Goal: Information Seeking & Learning: Learn about a topic

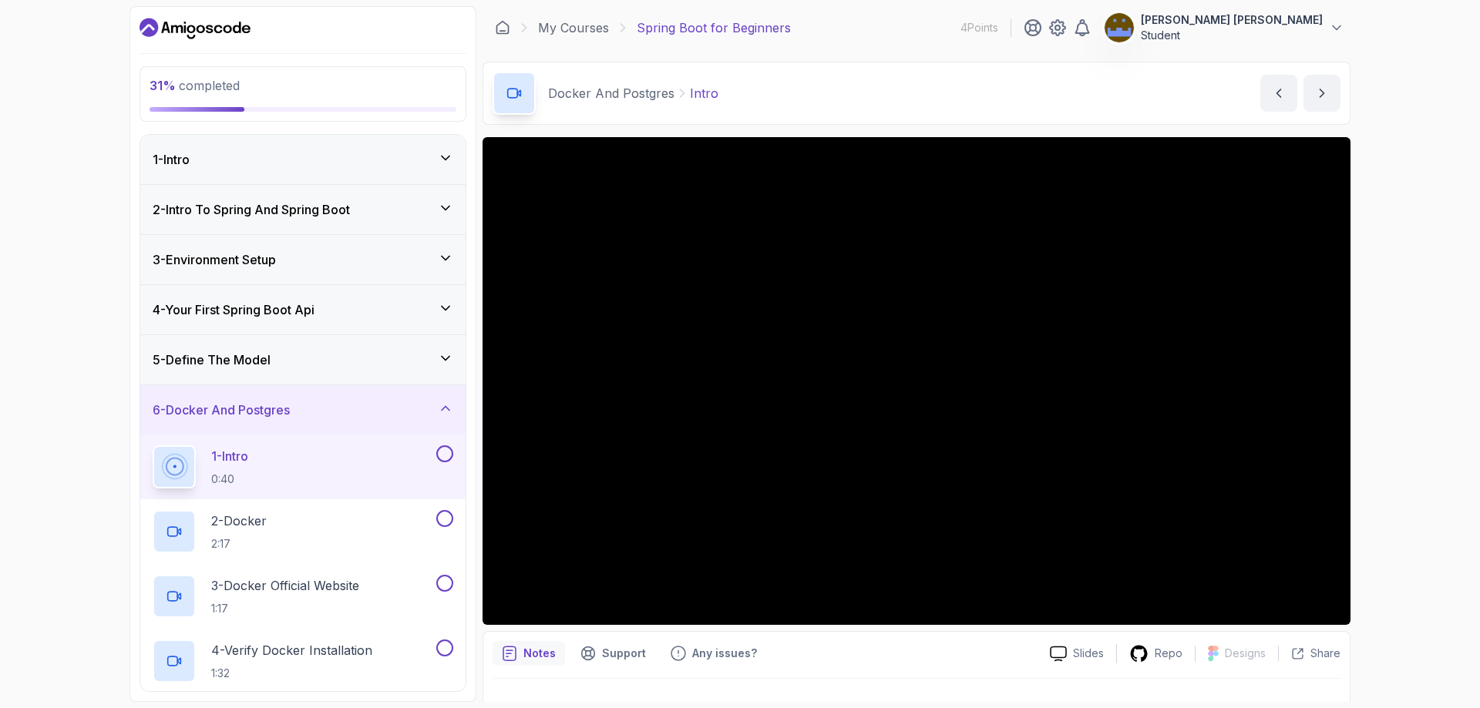
click at [936, 664] on div "Notes Support Any issues?" at bounding box center [765, 653] width 545 height 25
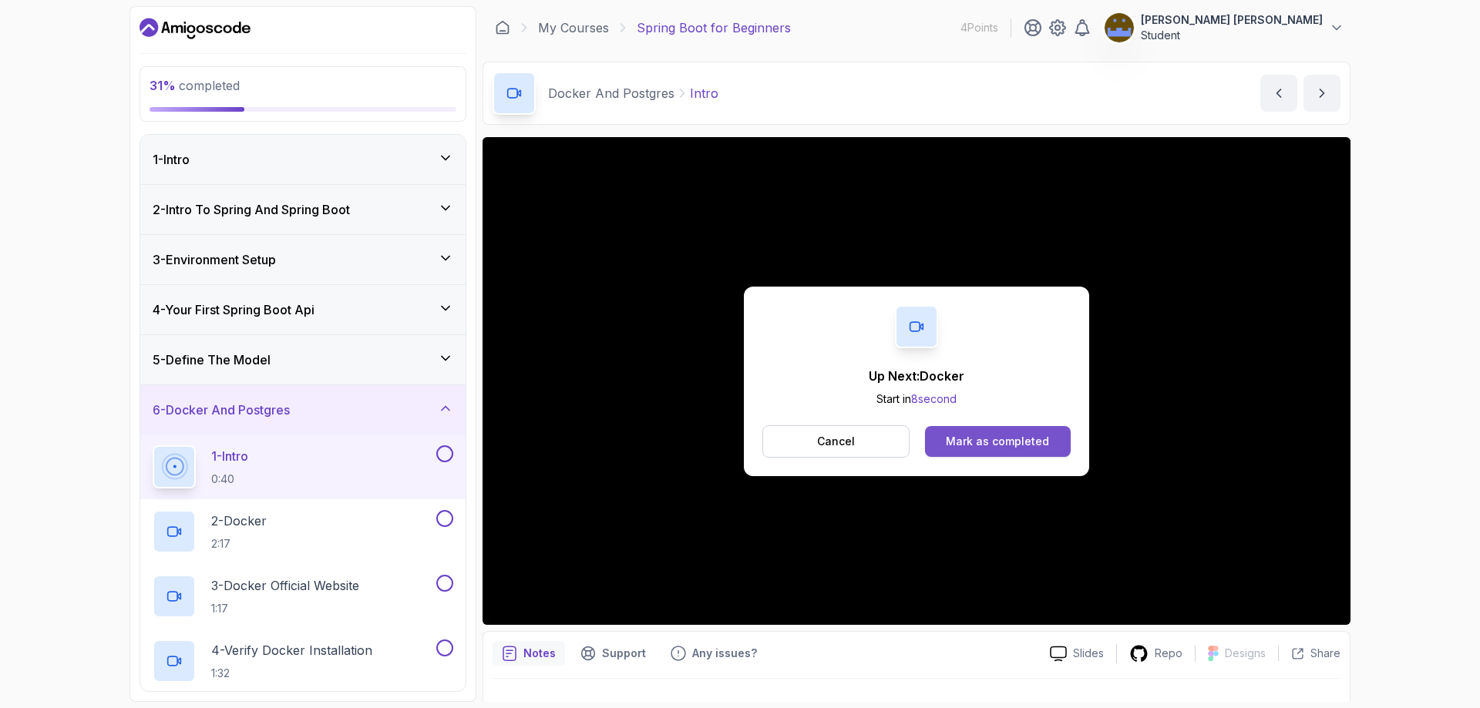
click at [988, 439] on div "Mark as completed" at bounding box center [997, 441] width 103 height 15
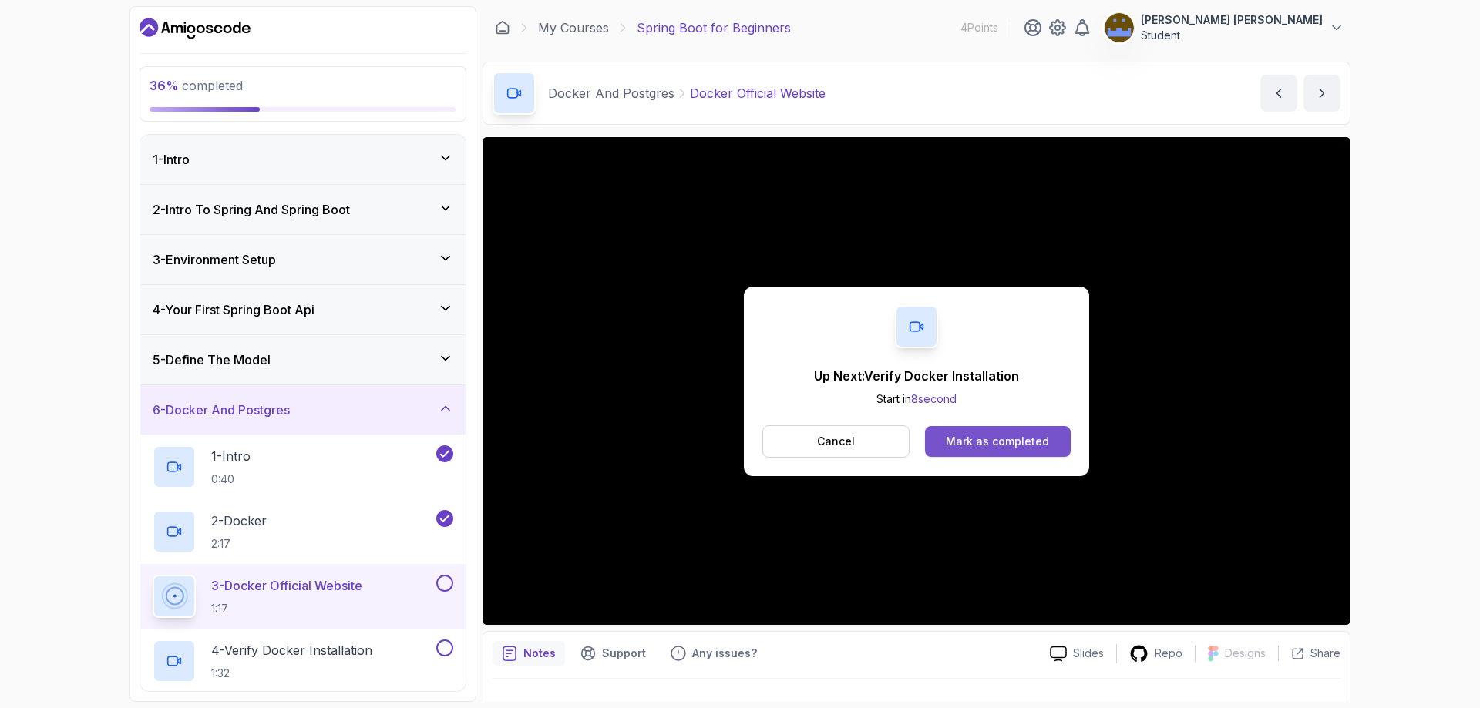
click at [1029, 453] on button "Mark as completed" at bounding box center [998, 441] width 146 height 31
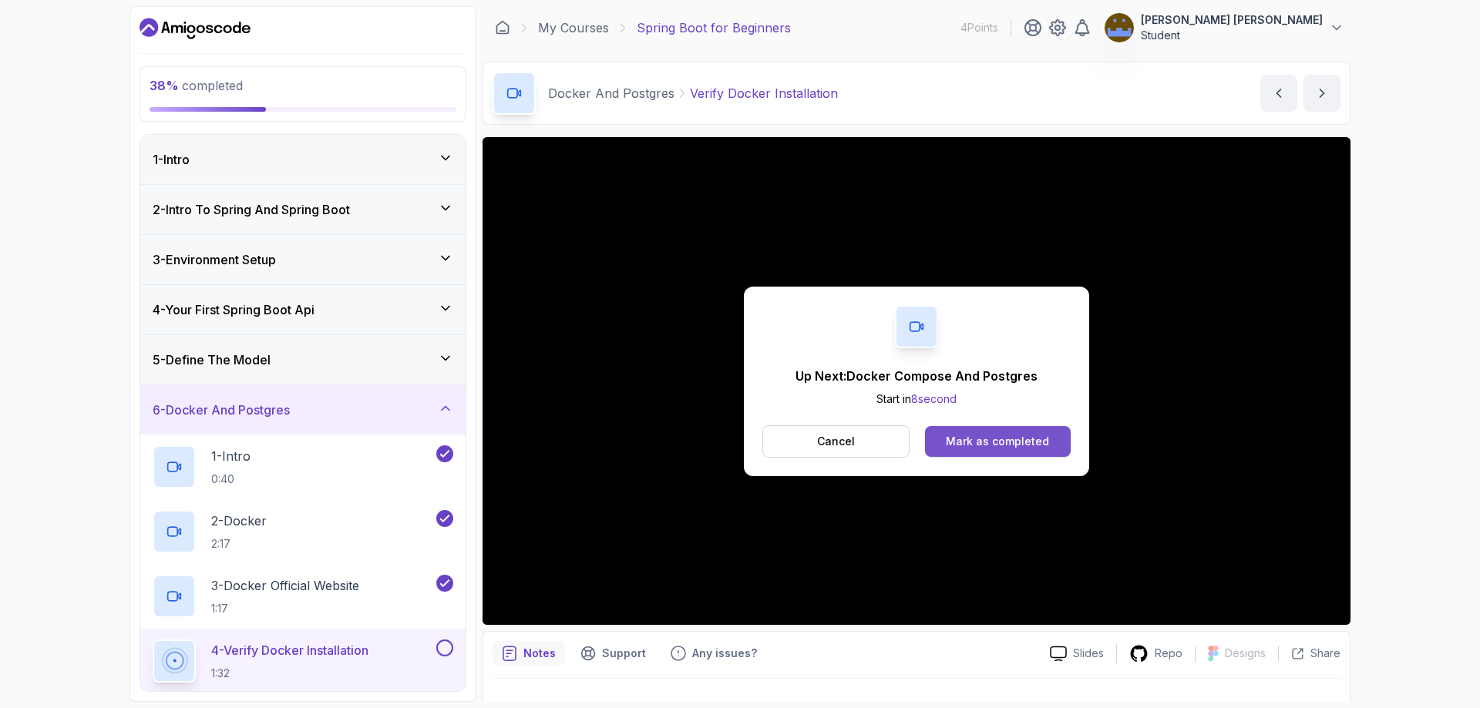
click at [1026, 446] on div "Mark as completed" at bounding box center [997, 441] width 103 height 15
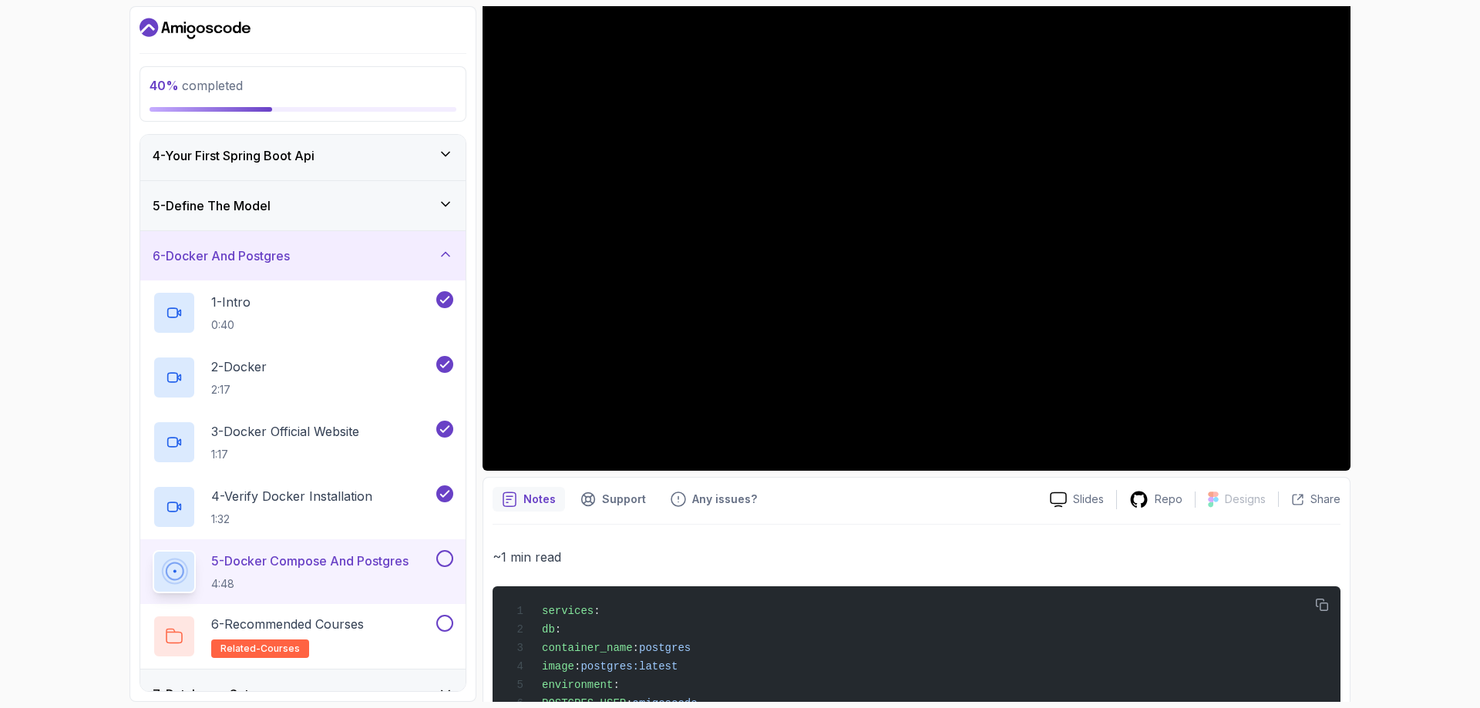
scroll to position [308, 0]
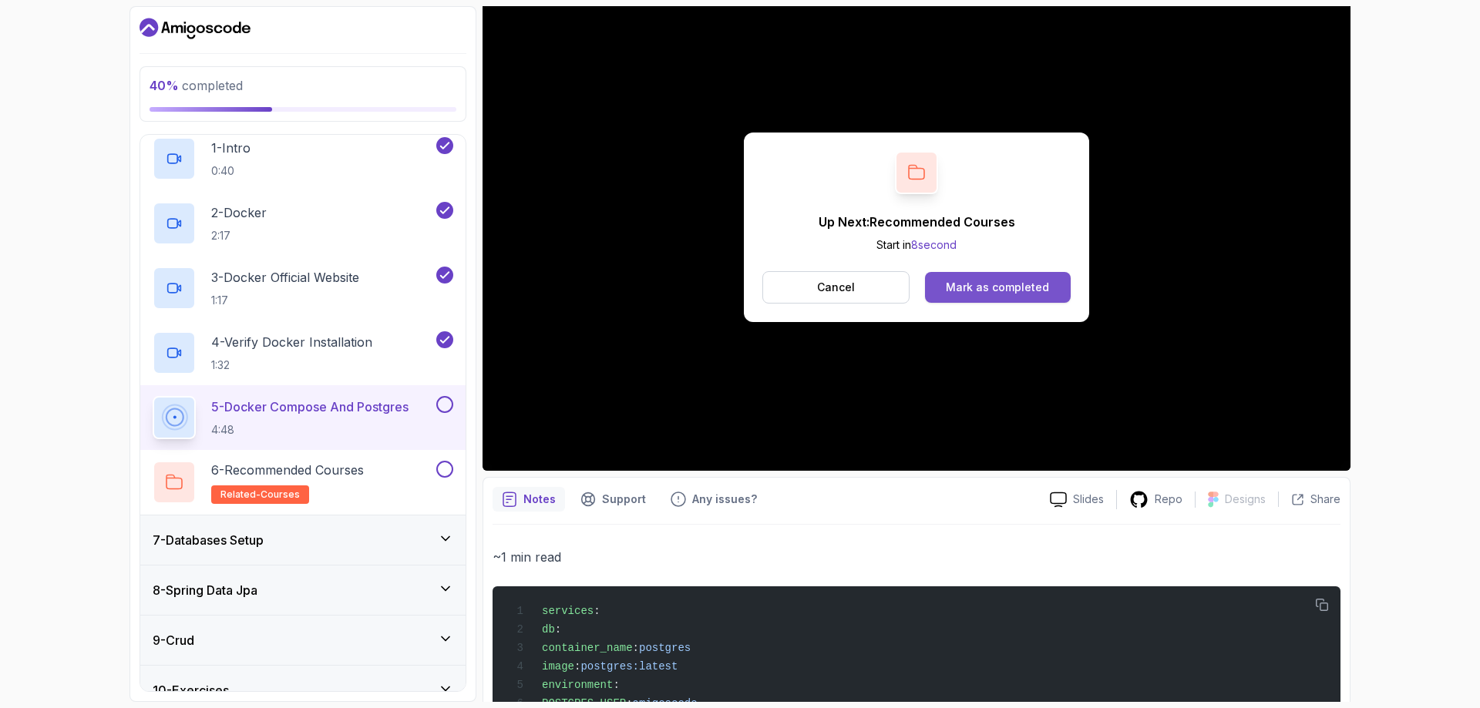
click at [995, 284] on div "Mark as completed" at bounding box center [997, 287] width 103 height 15
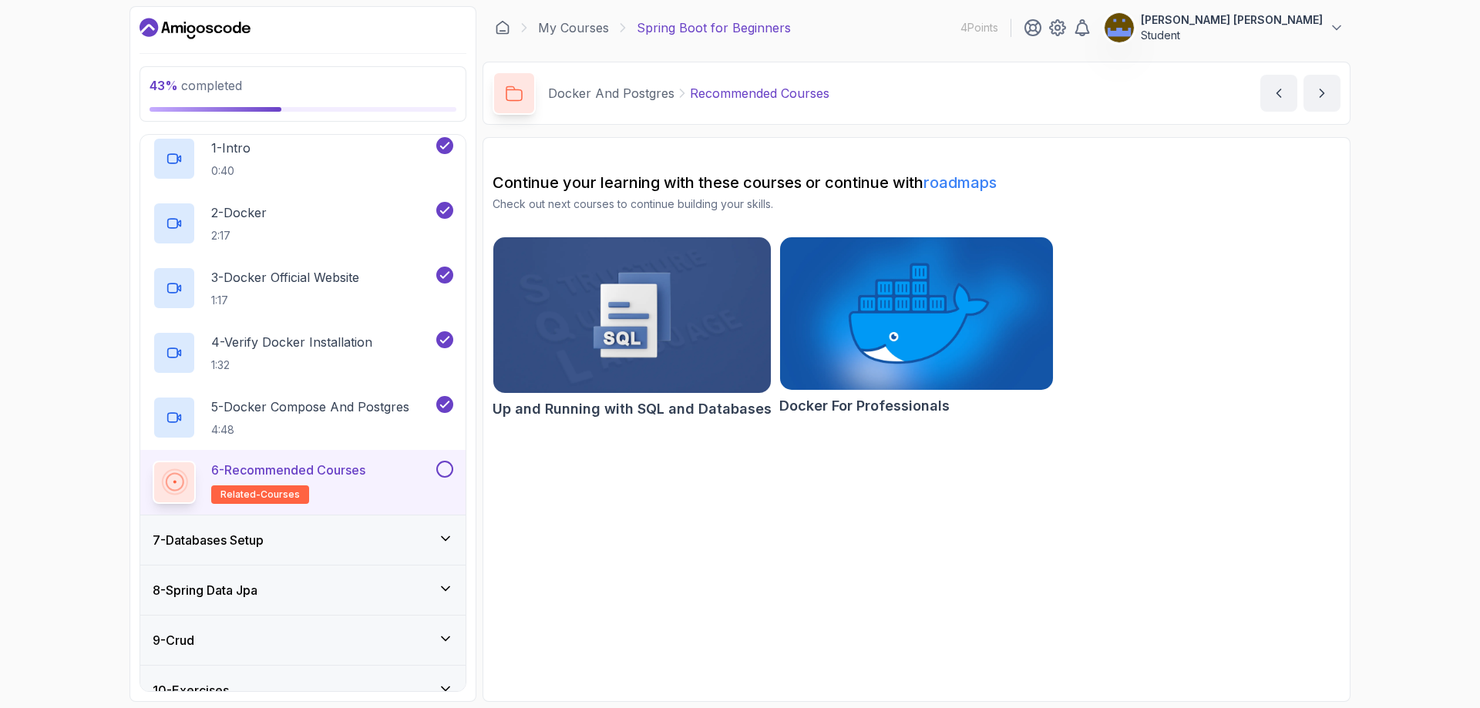
click at [250, 555] on div "7 - Databases Setup" at bounding box center [302, 540] width 325 height 49
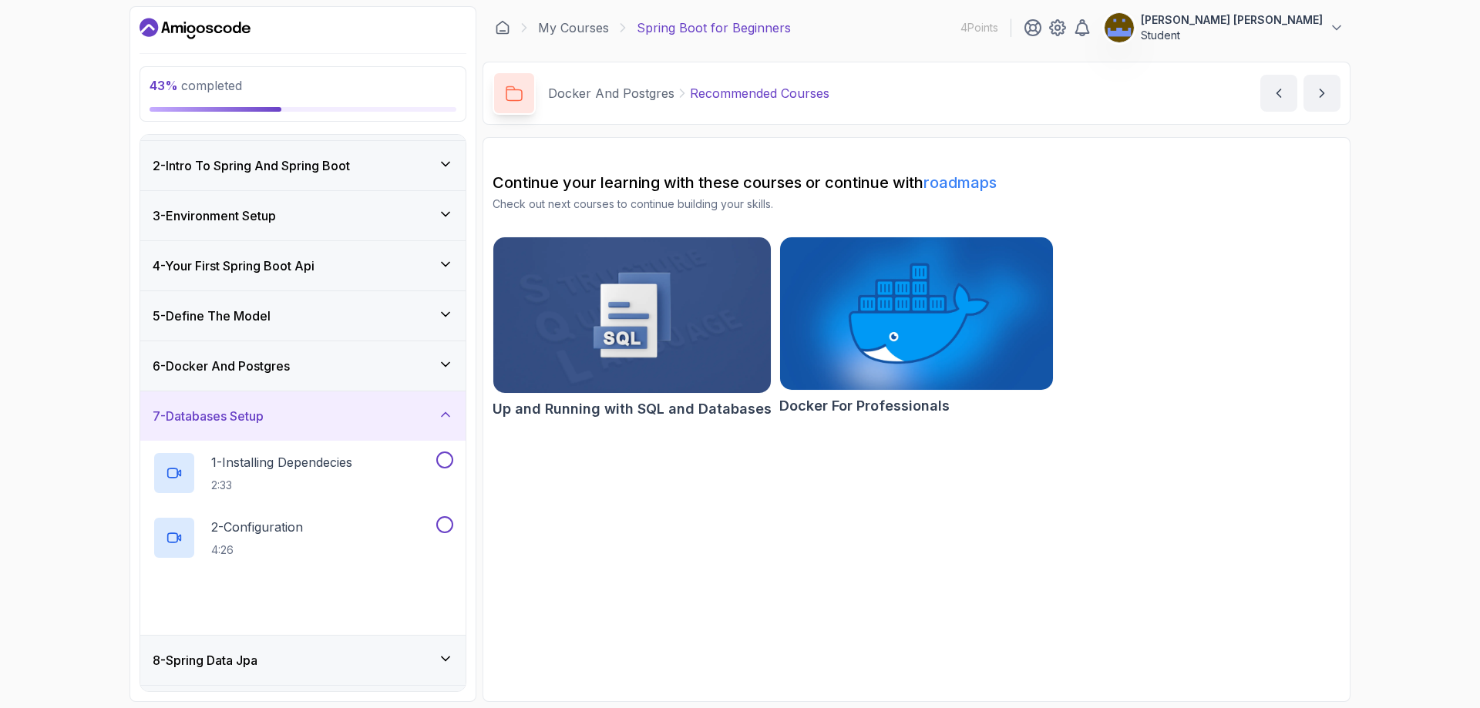
scroll to position [121, 0]
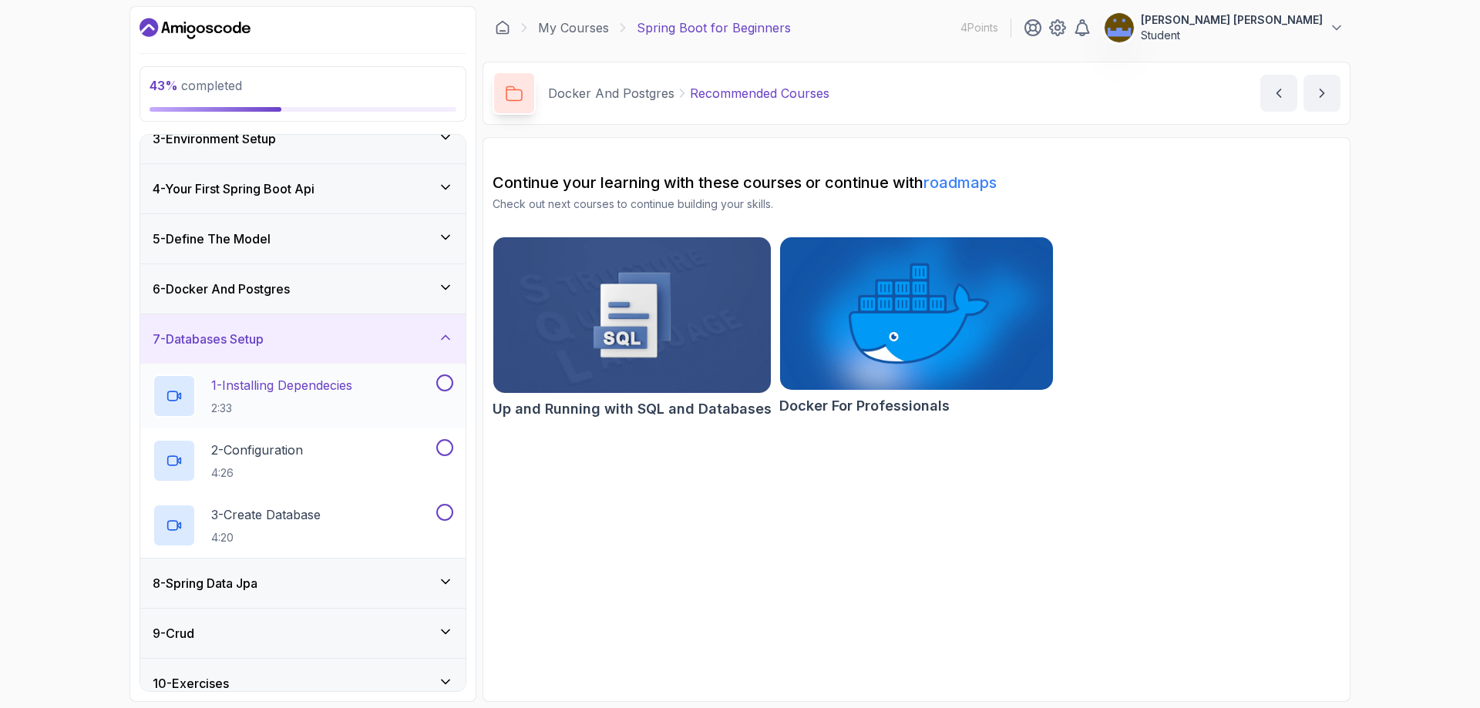
click at [374, 393] on div "1 - Installing Dependecies 2:33" at bounding box center [293, 396] width 281 height 43
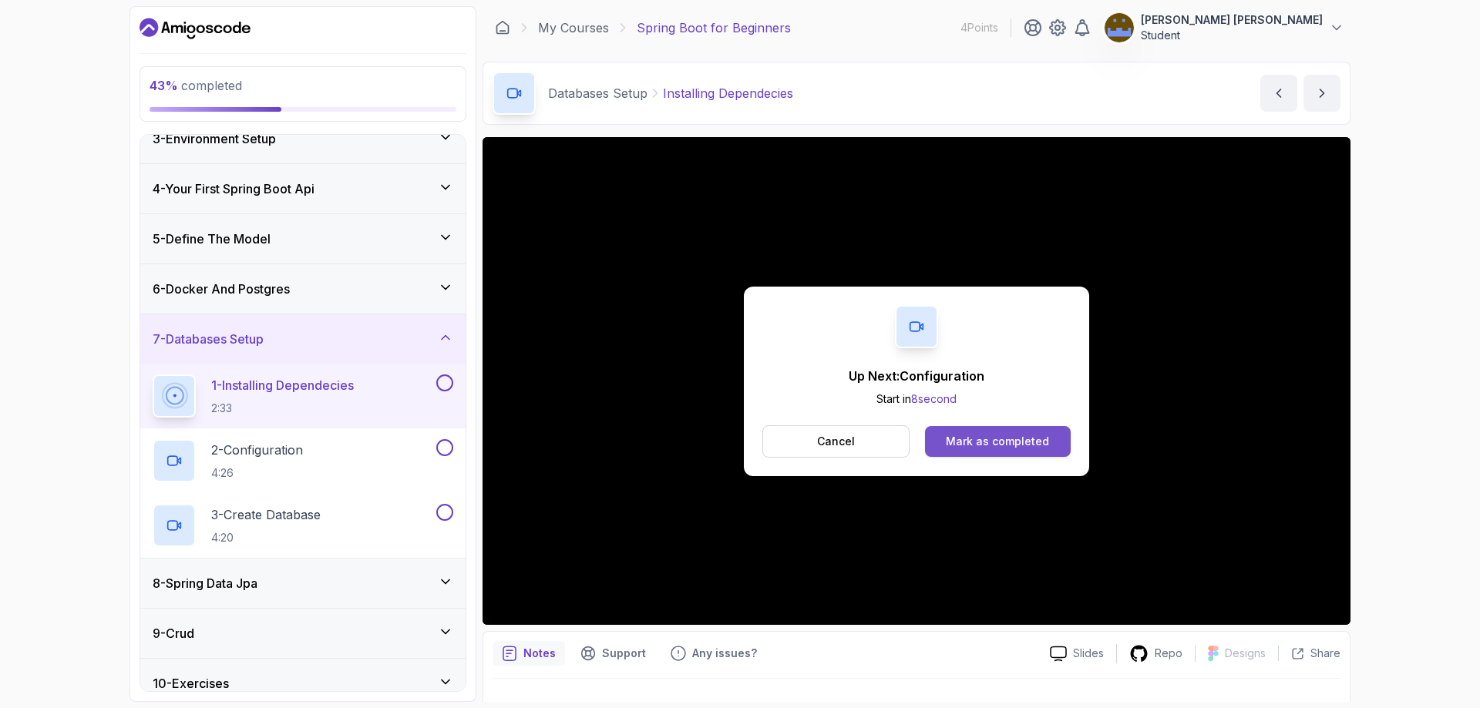
click at [1004, 432] on button "Mark as completed" at bounding box center [998, 441] width 146 height 31
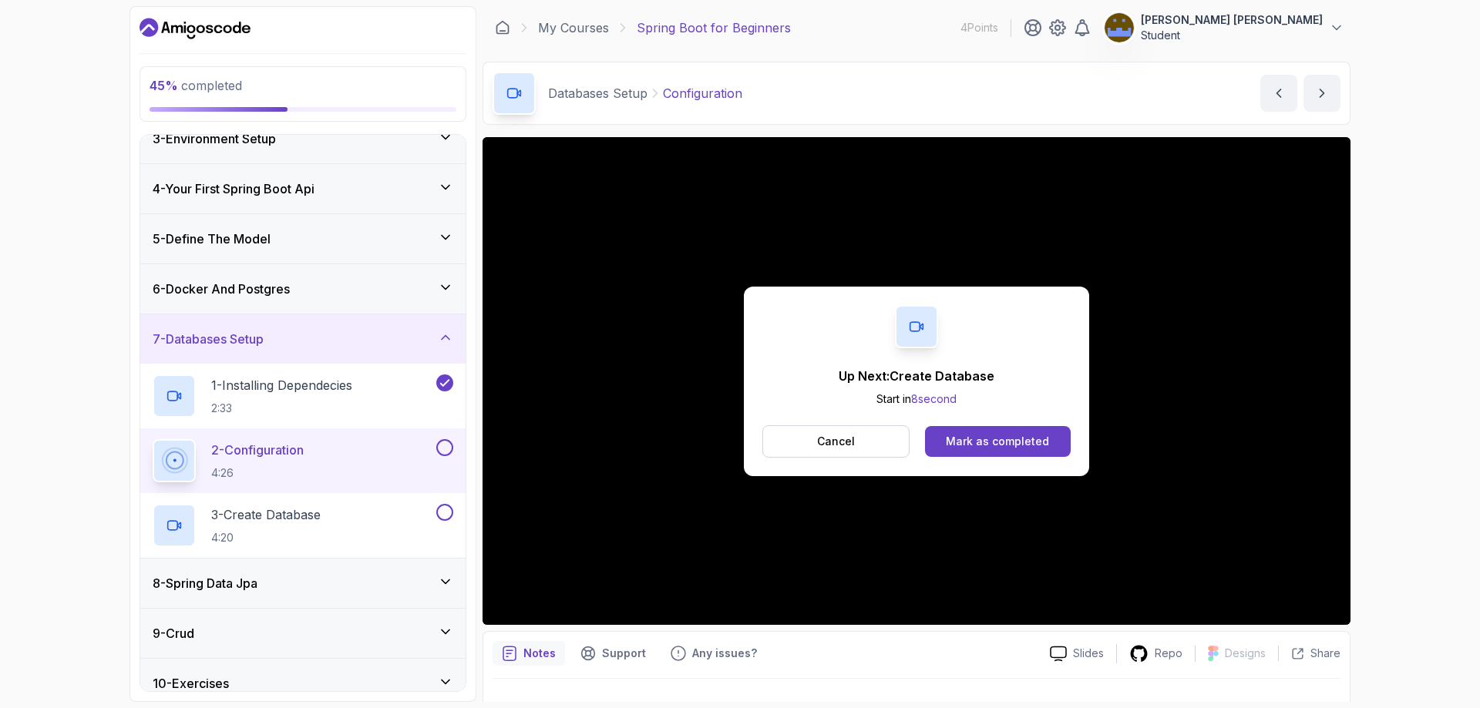
click at [1004, 432] on button "Mark as completed" at bounding box center [998, 441] width 146 height 31
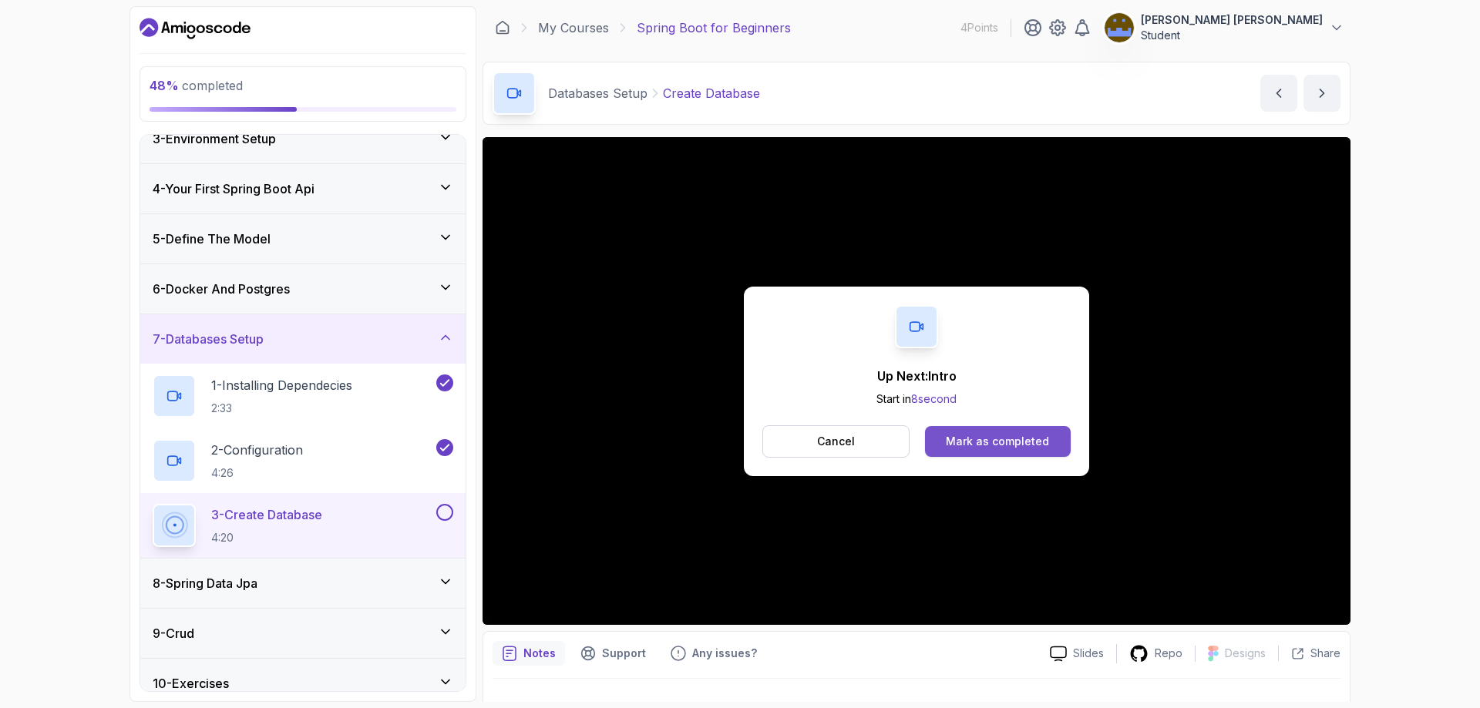
click at [997, 435] on div "Mark as completed" at bounding box center [997, 441] width 103 height 15
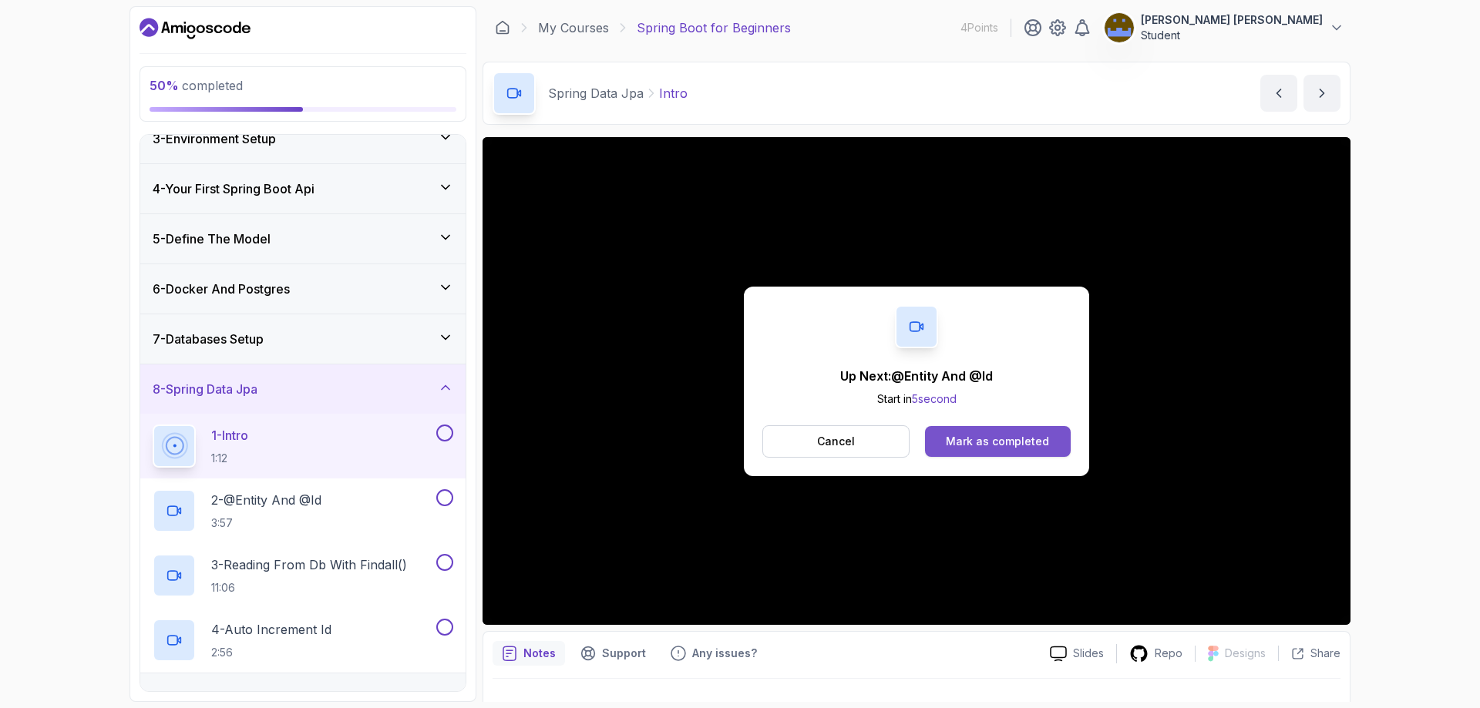
click at [1027, 442] on div "Mark as completed" at bounding box center [997, 441] width 103 height 15
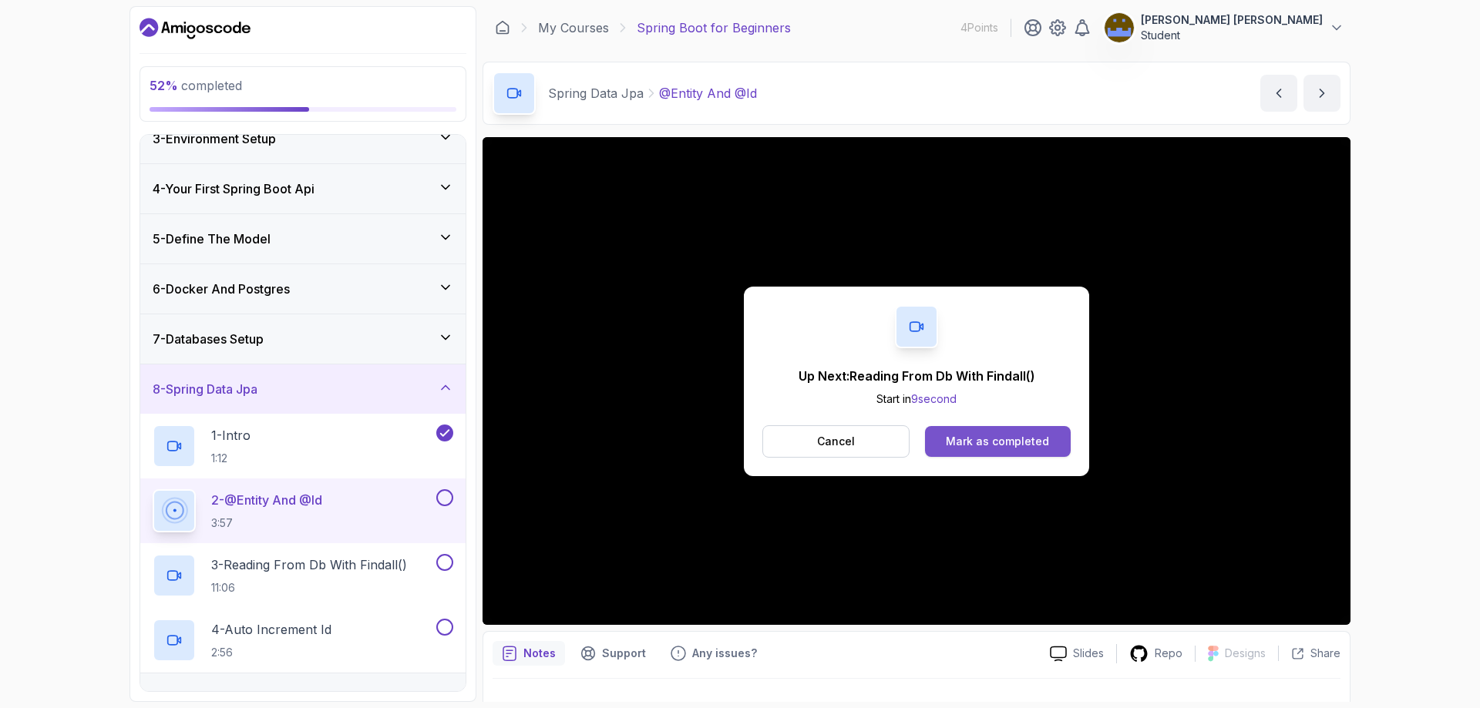
click at [1046, 441] on div "Mark as completed" at bounding box center [997, 441] width 103 height 15
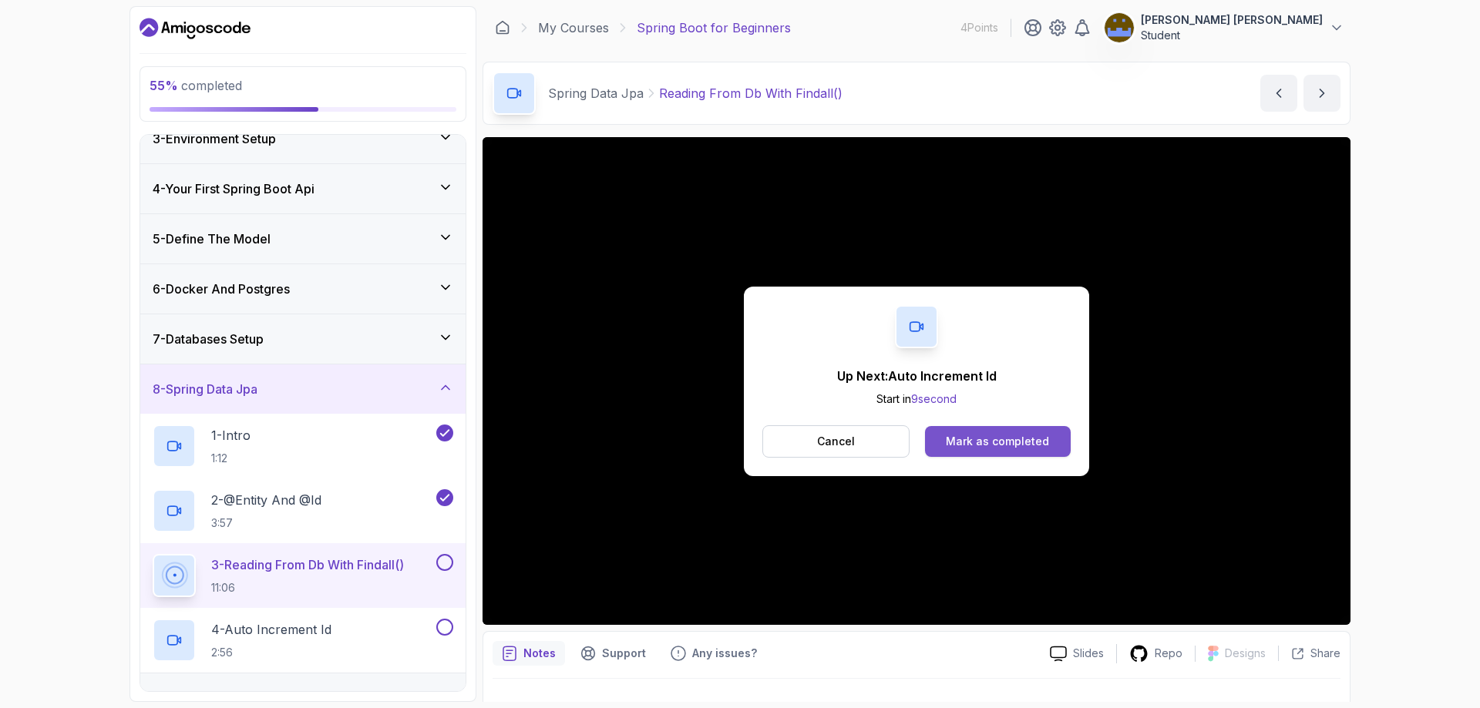
click at [1054, 438] on button "Mark as completed" at bounding box center [998, 441] width 146 height 31
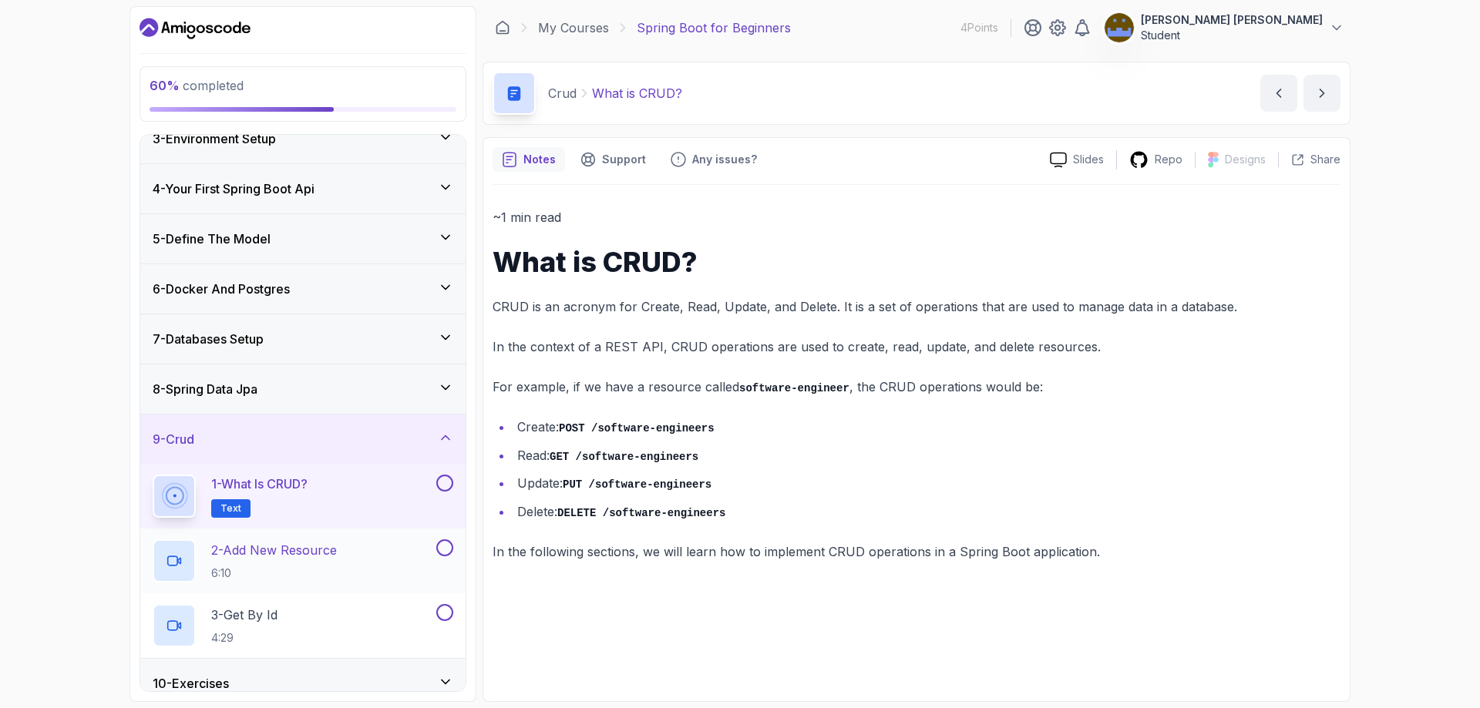
click at [328, 556] on p "2 - Add New Resource" at bounding box center [274, 550] width 126 height 18
